Goal: Task Accomplishment & Management: Manage account settings

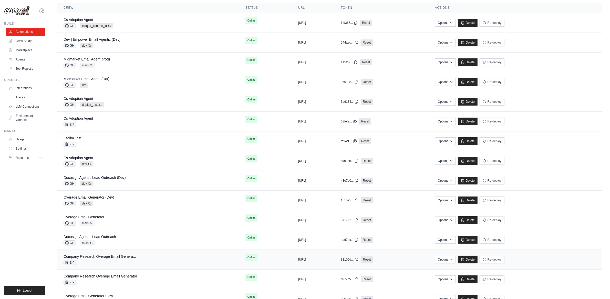
scroll to position [52, 0]
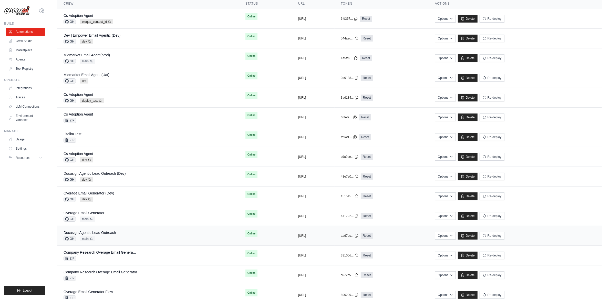
click at [106, 236] on div "Docusign Agentic Lead Outreach GH main Auto-deploy enabled" at bounding box center [90, 235] width 53 height 11
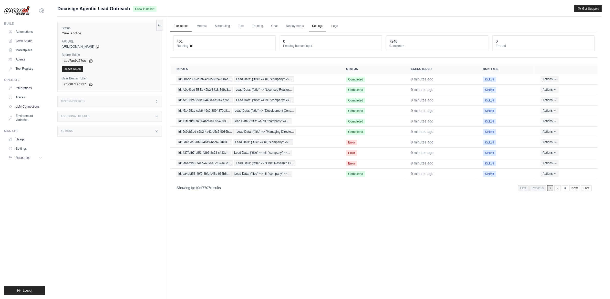
click at [316, 25] on link "Settings" at bounding box center [317, 26] width 17 height 11
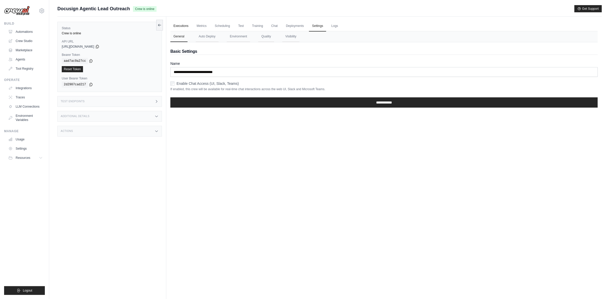
click at [177, 26] on link "Executions" at bounding box center [180, 26] width 21 height 11
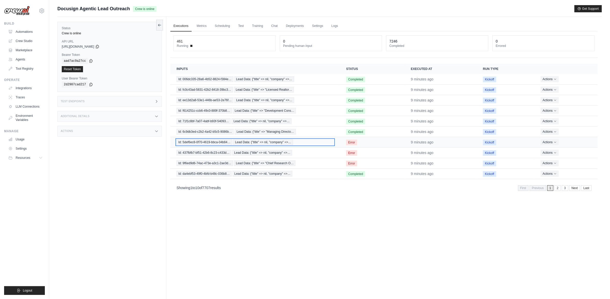
click at [265, 142] on span "Lead Data: {"title" => nil, "company" =>…" at bounding box center [263, 142] width 60 height 6
click at [281, 180] on section "Crew executions with inputs, status, execution time, run type, and actions Inpu…" at bounding box center [383, 129] width 427 height 130
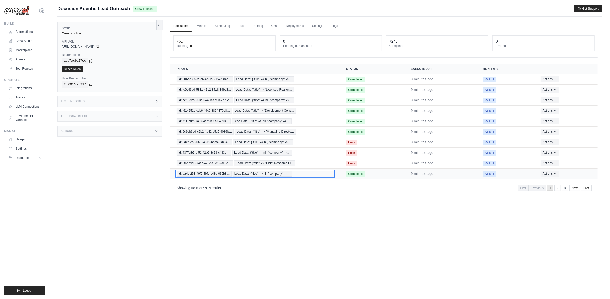
click at [280, 177] on span "Lead Data: {"title" => nil, "company" =>…" at bounding box center [263, 174] width 60 height 6
click at [295, 24] on link "Deployments" at bounding box center [295, 26] width 24 height 11
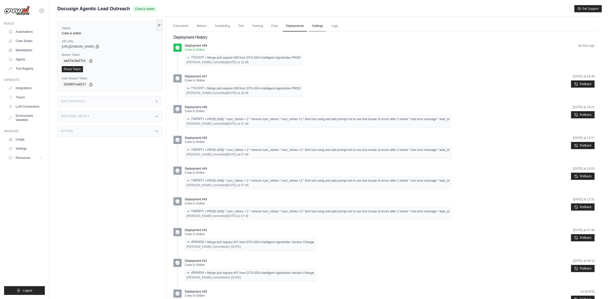
click at [315, 27] on link "Settings" at bounding box center [317, 26] width 17 height 11
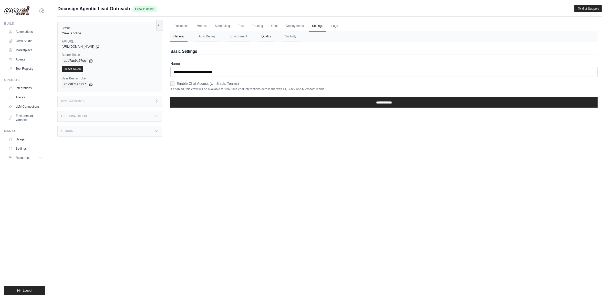
click at [266, 37] on button "Quality" at bounding box center [266, 36] width 16 height 11
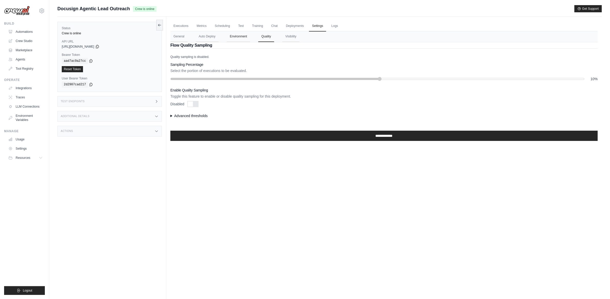
click at [243, 36] on button "Environment" at bounding box center [238, 36] width 23 height 11
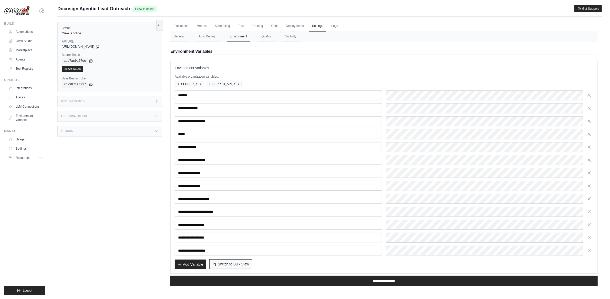
click at [241, 265] on span "Switch to Bulk View" at bounding box center [233, 264] width 31 height 5
type textarea "**********"
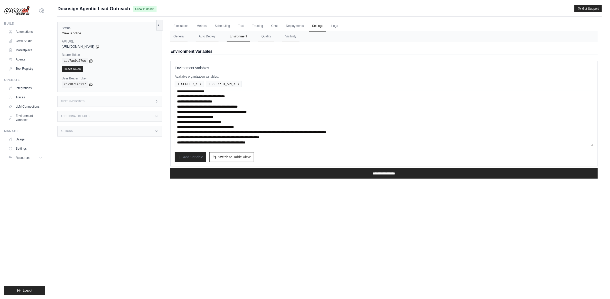
scroll to position [9, 0]
click at [239, 138] on textarea "**********" at bounding box center [384, 118] width 419 height 56
click at [292, 141] on textarea "**********" at bounding box center [384, 118] width 419 height 56
drag, startPoint x: 324, startPoint y: 137, endPoint x: 238, endPoint y: 162, distance: 90.0
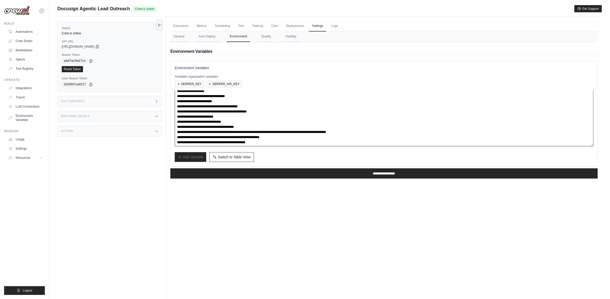
click at [222, 137] on textarea "**********" at bounding box center [384, 118] width 419 height 56
click at [23, 30] on link "Automations" at bounding box center [26, 32] width 39 height 8
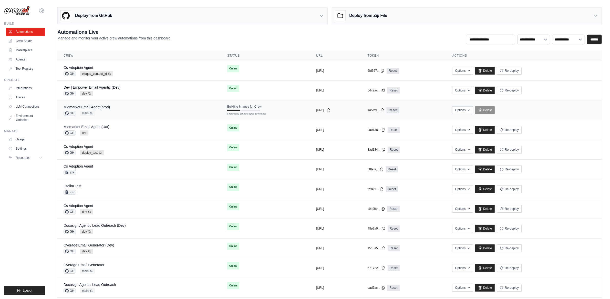
click at [170, 105] on div "Midmarket Email Agent(prod) GH main Auto-deploy enabled" at bounding box center [139, 110] width 151 height 11
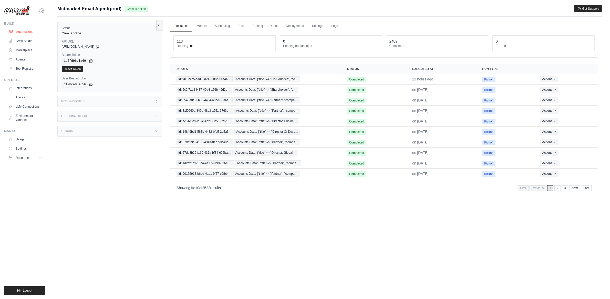
click at [30, 30] on link "Automations" at bounding box center [26, 32] width 39 height 8
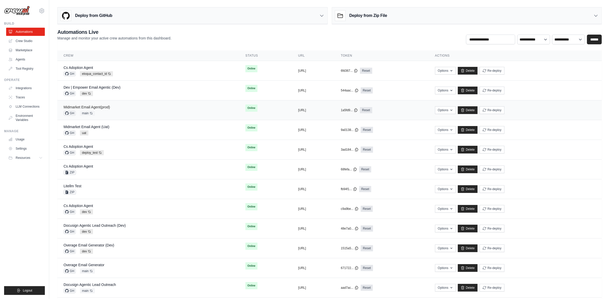
click at [102, 105] on link "Midmarket Email Agent(prod)" at bounding box center [87, 107] width 46 height 4
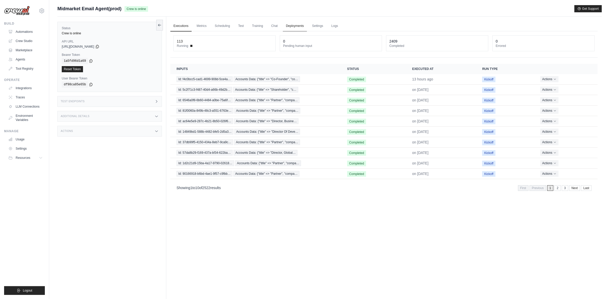
click at [303, 28] on link "Deployments" at bounding box center [295, 26] width 24 height 11
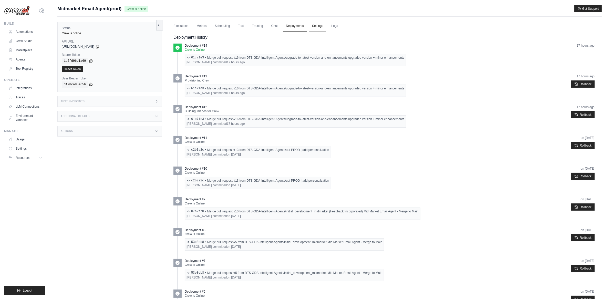
click at [318, 25] on link "Settings" at bounding box center [317, 26] width 17 height 11
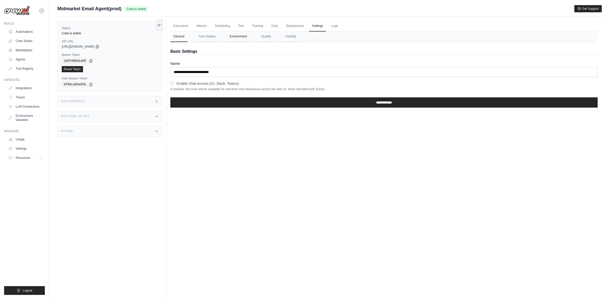
click at [248, 36] on button "Environment" at bounding box center [238, 36] width 23 height 11
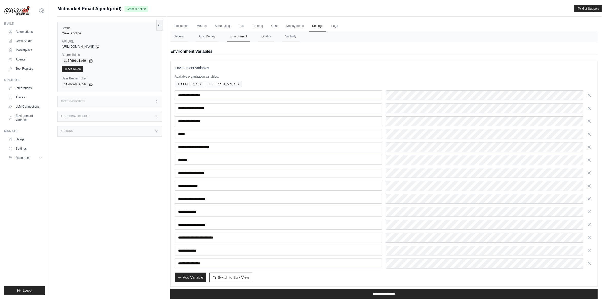
drag, startPoint x: 230, startPoint y: 280, endPoint x: 230, endPoint y: 277, distance: 2.7
click at [230, 280] on button "Switch to Bulk View Switch to Table View" at bounding box center [230, 278] width 43 height 10
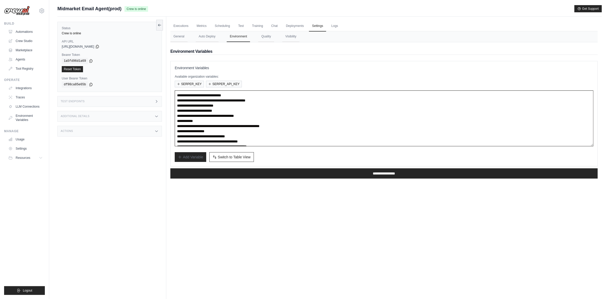
click at [255, 126] on textarea "**********" at bounding box center [384, 118] width 419 height 56
click at [236, 135] on textarea "**********" at bounding box center [384, 118] width 419 height 56
drag, startPoint x: 223, startPoint y: 126, endPoint x: 322, endPoint y: 126, distance: 98.9
click at [322, 126] on textarea "**********" at bounding box center [384, 118] width 419 height 56
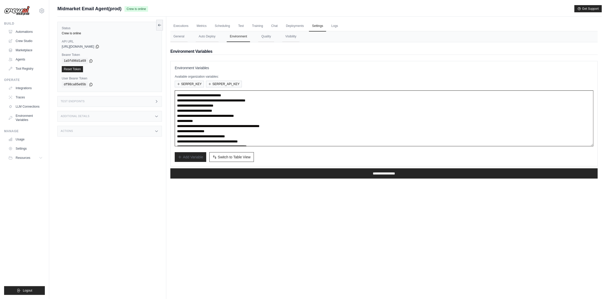
paste textarea
type textarea "**********"
click at [252, 175] on input "**********" at bounding box center [383, 173] width 427 height 10
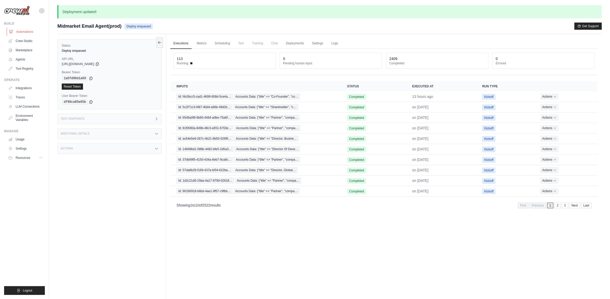
click at [20, 35] on link "Automations" at bounding box center [26, 32] width 39 height 8
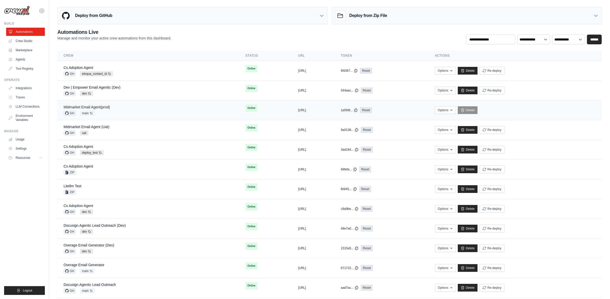
click at [101, 108] on link "Midmarket Email Agent(prod)" at bounding box center [87, 107] width 46 height 4
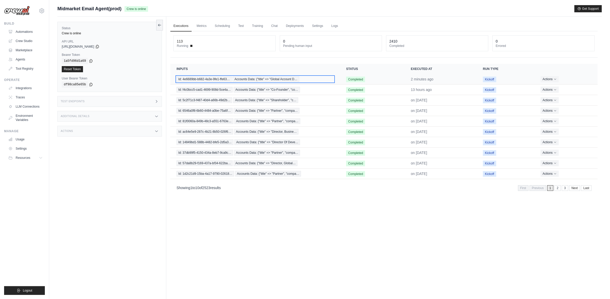
click at [207, 77] on span "Id: 4e6689bb-b682-4a3e-9fe1-ffe63…" at bounding box center [204, 79] width 55 height 6
click at [305, 26] on link "Deployments" at bounding box center [295, 26] width 24 height 11
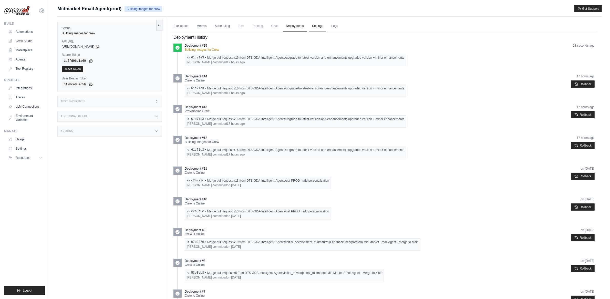
click at [311, 26] on link "Settings" at bounding box center [317, 26] width 17 height 11
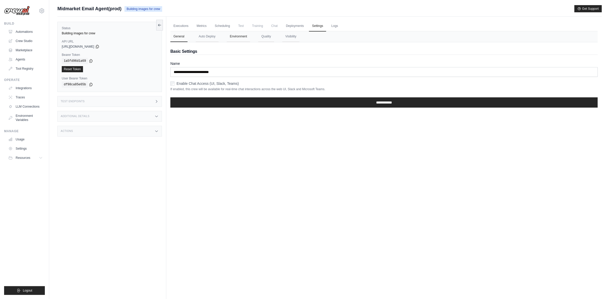
click at [244, 36] on button "Environment" at bounding box center [238, 36] width 23 height 11
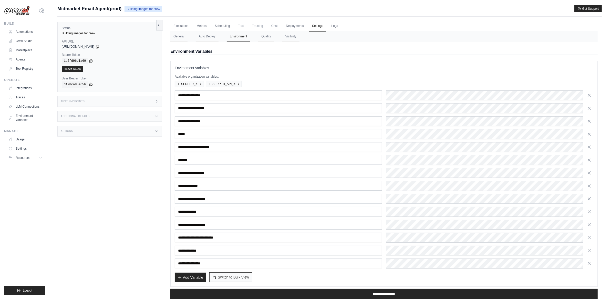
click at [250, 278] on button "Switch to Bulk View Switch to Table View" at bounding box center [230, 277] width 43 height 10
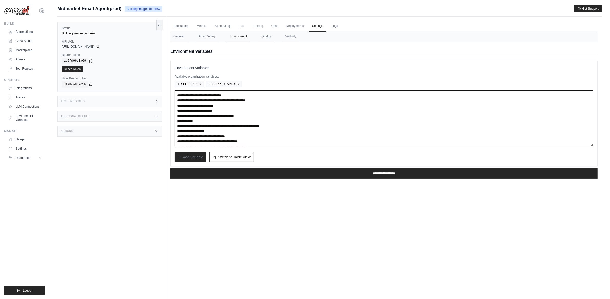
click at [235, 126] on textarea "**********" at bounding box center [384, 118] width 419 height 56
click at [250, 135] on textarea "**********" at bounding box center [384, 118] width 419 height 56
click at [248, 123] on textarea "**********" at bounding box center [384, 118] width 419 height 56
paste textarea "**********"
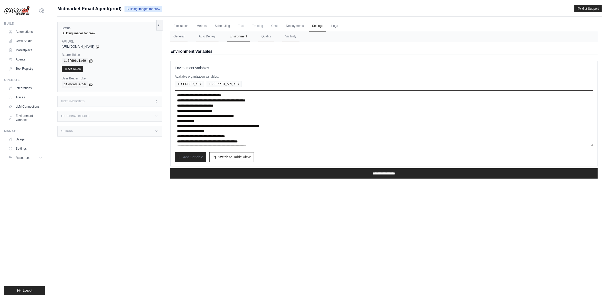
type textarea "**********"
click at [136, 172] on div "Status Building images for crew API URL copied https://midmarket-email-agent-0b…" at bounding box center [111, 166] width 109 height 299
click at [25, 32] on link "Automations" at bounding box center [26, 32] width 39 height 8
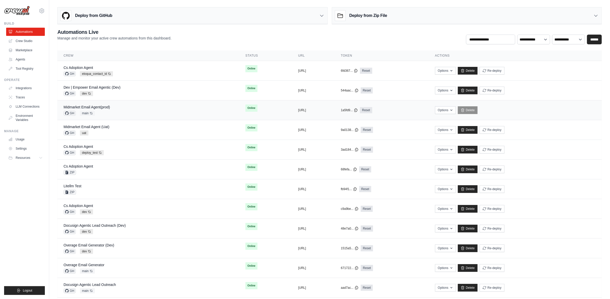
click at [158, 114] on div "Midmarket Email Agent(prod) GH main Auto-deploy enabled" at bounding box center [149, 110] width 170 height 11
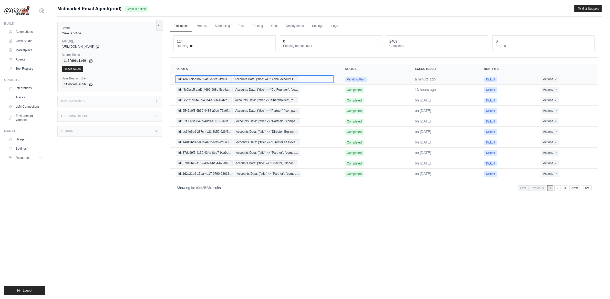
click at [234, 80] on span "Accounts Data: {"title" => "Global Account D…" at bounding box center [266, 79] width 67 height 6
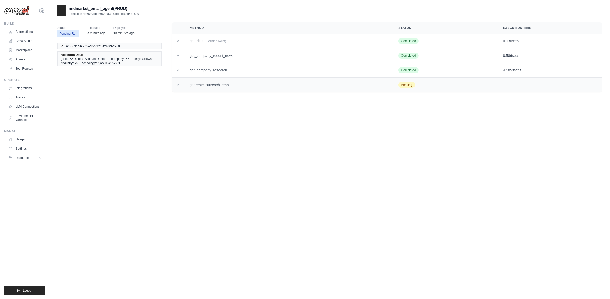
click at [230, 78] on td "generate_outreach_email" at bounding box center [287, 85] width 209 height 15
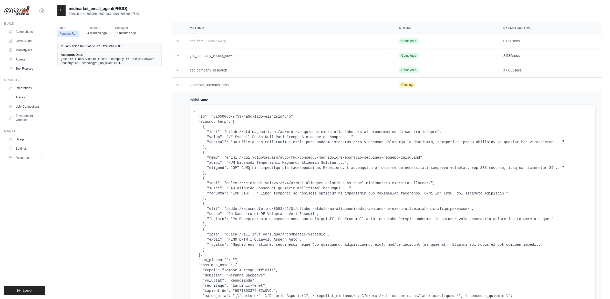
click at [58, 8] on div at bounding box center [61, 10] width 8 height 11
click at [60, 10] on icon at bounding box center [61, 10] width 3 height 2
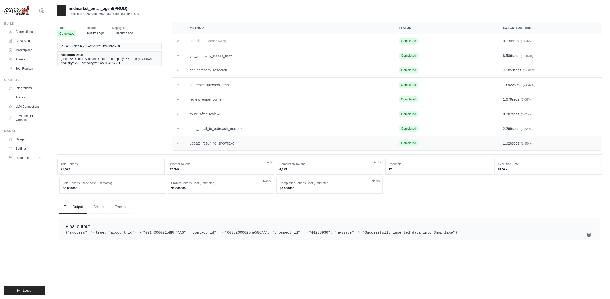
click at [200, 139] on td "update_result_to_snowflake" at bounding box center [287, 143] width 209 height 15
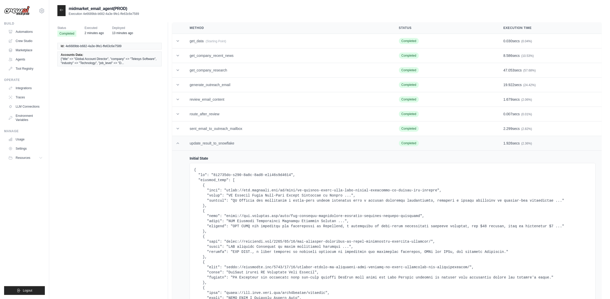
click at [200, 140] on td "update_result_to_snowflake" at bounding box center [287, 143] width 209 height 15
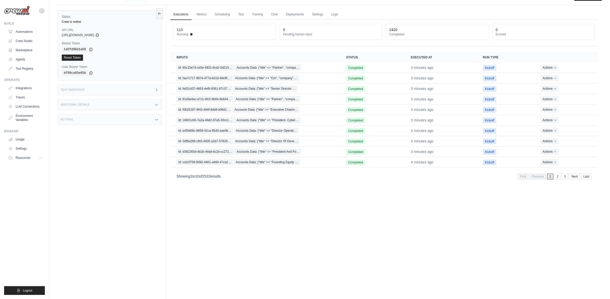
scroll to position [11, 0]
click at [556, 179] on link "2" at bounding box center [558, 178] width 6 height 6
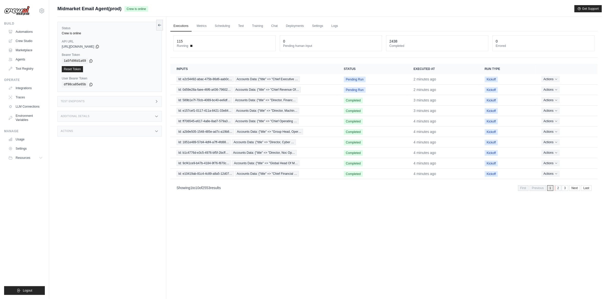
click at [559, 189] on link "2" at bounding box center [558, 188] width 6 height 6
click at [207, 27] on link "Metrics" at bounding box center [202, 26] width 16 height 11
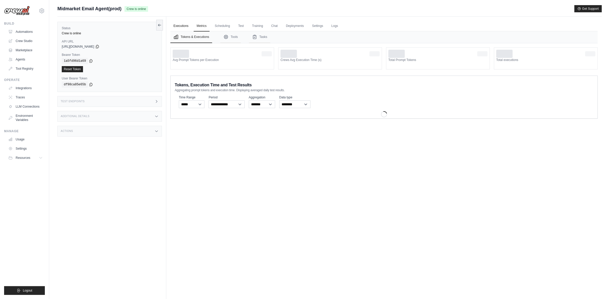
click at [181, 30] on link "Executions" at bounding box center [180, 26] width 21 height 11
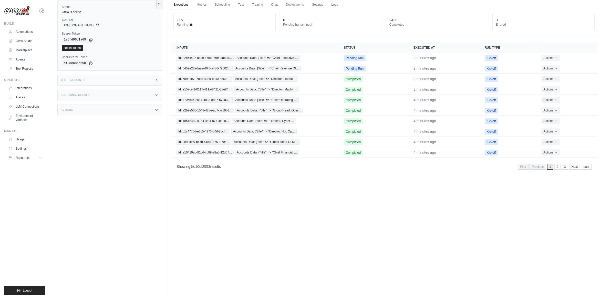
scroll to position [22, 0]
click at [559, 167] on link "2" at bounding box center [558, 166] width 6 height 6
click at [558, 169] on link "2" at bounding box center [558, 166] width 6 height 6
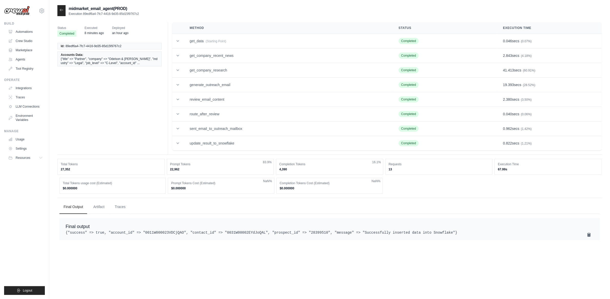
click at [57, 11] on div at bounding box center [61, 10] width 8 height 11
click at [31, 30] on link "Automations" at bounding box center [26, 32] width 39 height 8
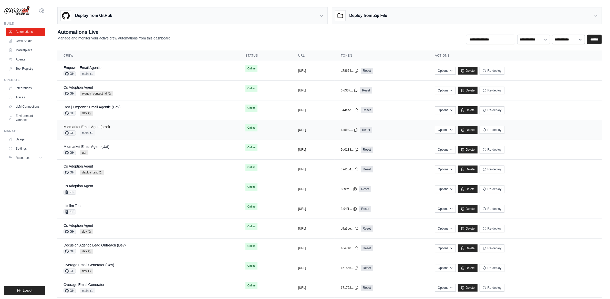
click at [96, 127] on link "Midmarket Email Agent(prod)" at bounding box center [87, 127] width 46 height 4
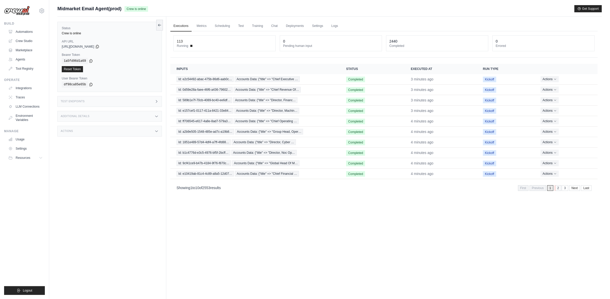
click at [559, 190] on link "2" at bounding box center [558, 188] width 6 height 6
click at [557, 189] on link "3" at bounding box center [558, 188] width 6 height 6
click at [557, 189] on link "4" at bounding box center [558, 188] width 6 height 6
click at [534, 189] on link "2" at bounding box center [536, 188] width 6 height 6
click at [513, 190] on link "First" at bounding box center [516, 188] width 11 height 6
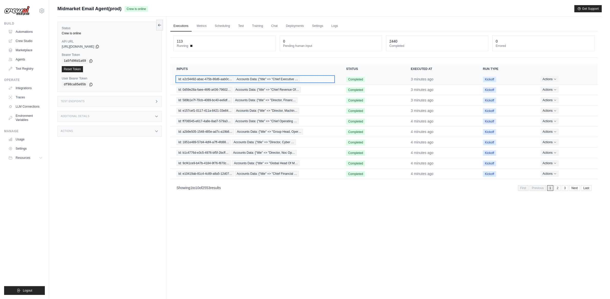
click at [311, 80] on div "Id: e2c54492-abac-475b-86d6-aab0c… Accounts Data: {"title" => "Chief Executive …" at bounding box center [255, 79] width 157 height 6
